Goal: Browse casually

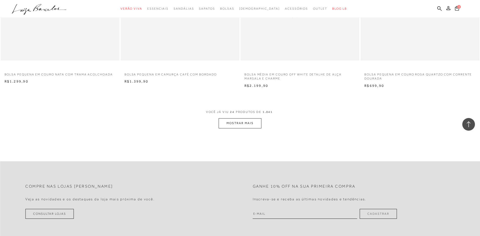
scroll to position [1140, 0]
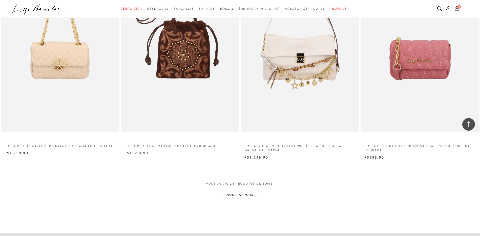
click at [230, 195] on button "MOSTRAR MAIS" at bounding box center [240, 195] width 43 height 10
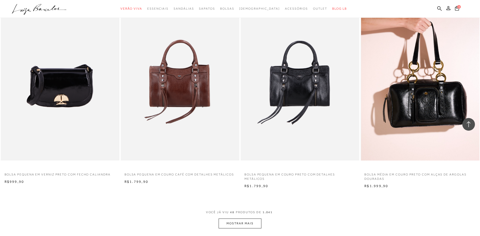
scroll to position [2406, 0]
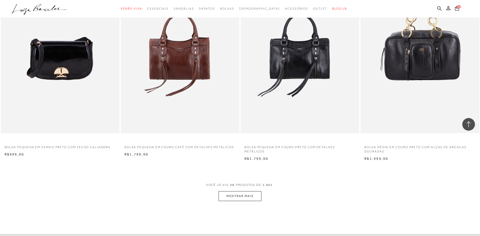
drag, startPoint x: 241, startPoint y: 186, endPoint x: 241, endPoint y: 190, distance: 3.6
click at [241, 187] on span "VOCÊ JÁ VIU 48 PRODUTOS DE 1.041" at bounding box center [240, 186] width 68 height 9
click at [239, 196] on button "MOSTRAR MAIS" at bounding box center [240, 196] width 43 height 10
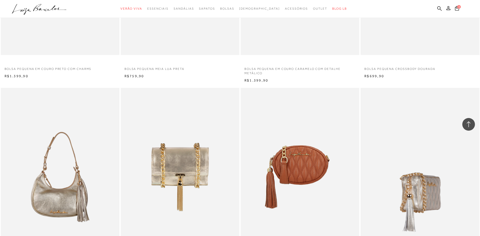
scroll to position [3115, 0]
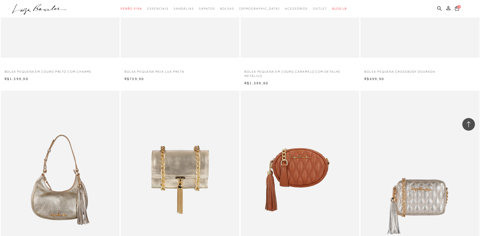
drag, startPoint x: 317, startPoint y: 13, endPoint x: 325, endPoint y: 13, distance: 8.1
click at [318, 13] on ul ".a{fill-rule:evenodd;} Verão Viva Em alta Favoritos das Influenciadoras Apostas…" at bounding box center [236, 8] width 449 height 9
click at [333, 13] on link "BLOG LB" at bounding box center [340, 8] width 15 height 9
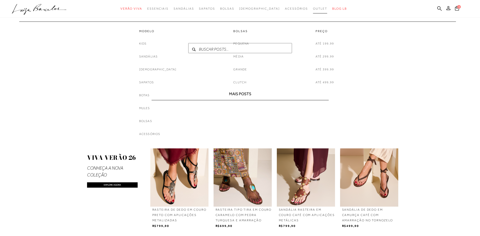
click at [313, 9] on span "Outlet" at bounding box center [320, 9] width 14 height 4
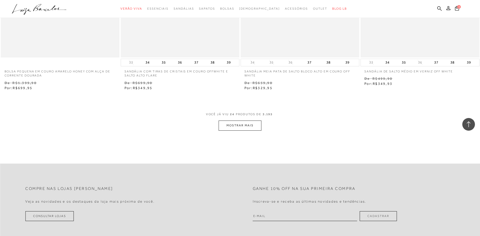
scroll to position [1266, 0]
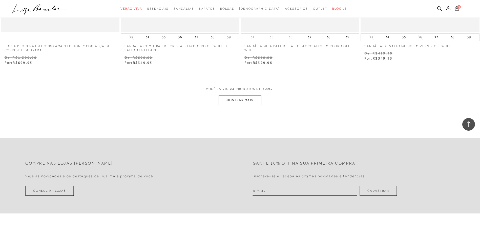
click at [255, 98] on button "MOSTRAR MAIS" at bounding box center [240, 100] width 43 height 10
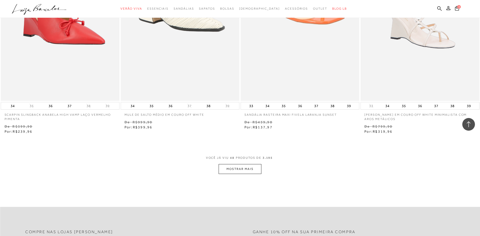
scroll to position [2533, 0]
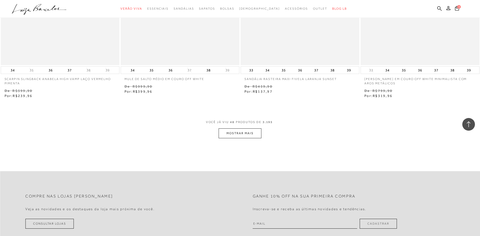
click at [245, 131] on button "MOSTRAR MAIS" at bounding box center [240, 133] width 43 height 10
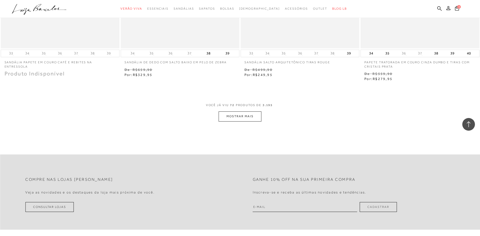
scroll to position [3849, 0]
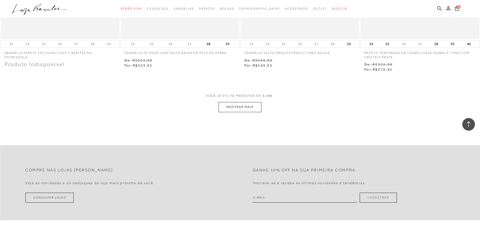
click at [243, 107] on button "MOSTRAR MAIS" at bounding box center [240, 107] width 43 height 10
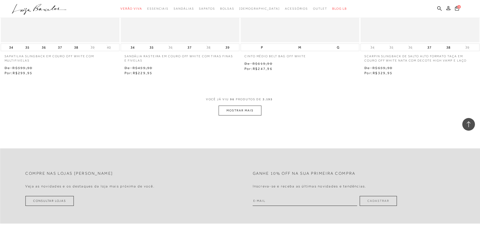
scroll to position [5146, 0]
click at [229, 106] on button "MOSTRAR MAIS" at bounding box center [240, 110] width 43 height 10
